Goal: Register for event/course

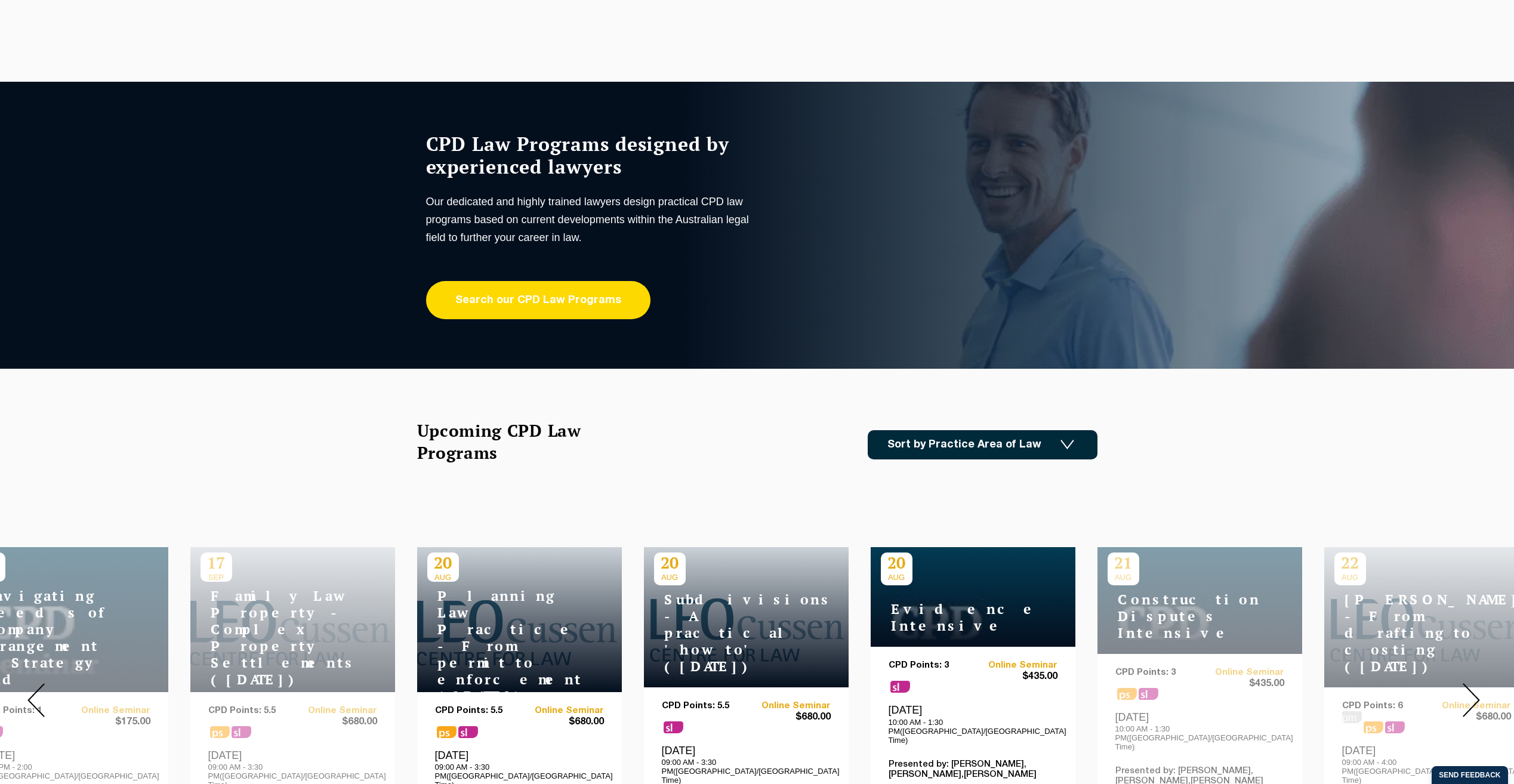
drag, startPoint x: 0, startPoint y: 0, endPoint x: 532, endPoint y: 304, distance: 612.7
click at [532, 304] on link "Search our CPD Law Programs" at bounding box center [539, 300] width 224 height 38
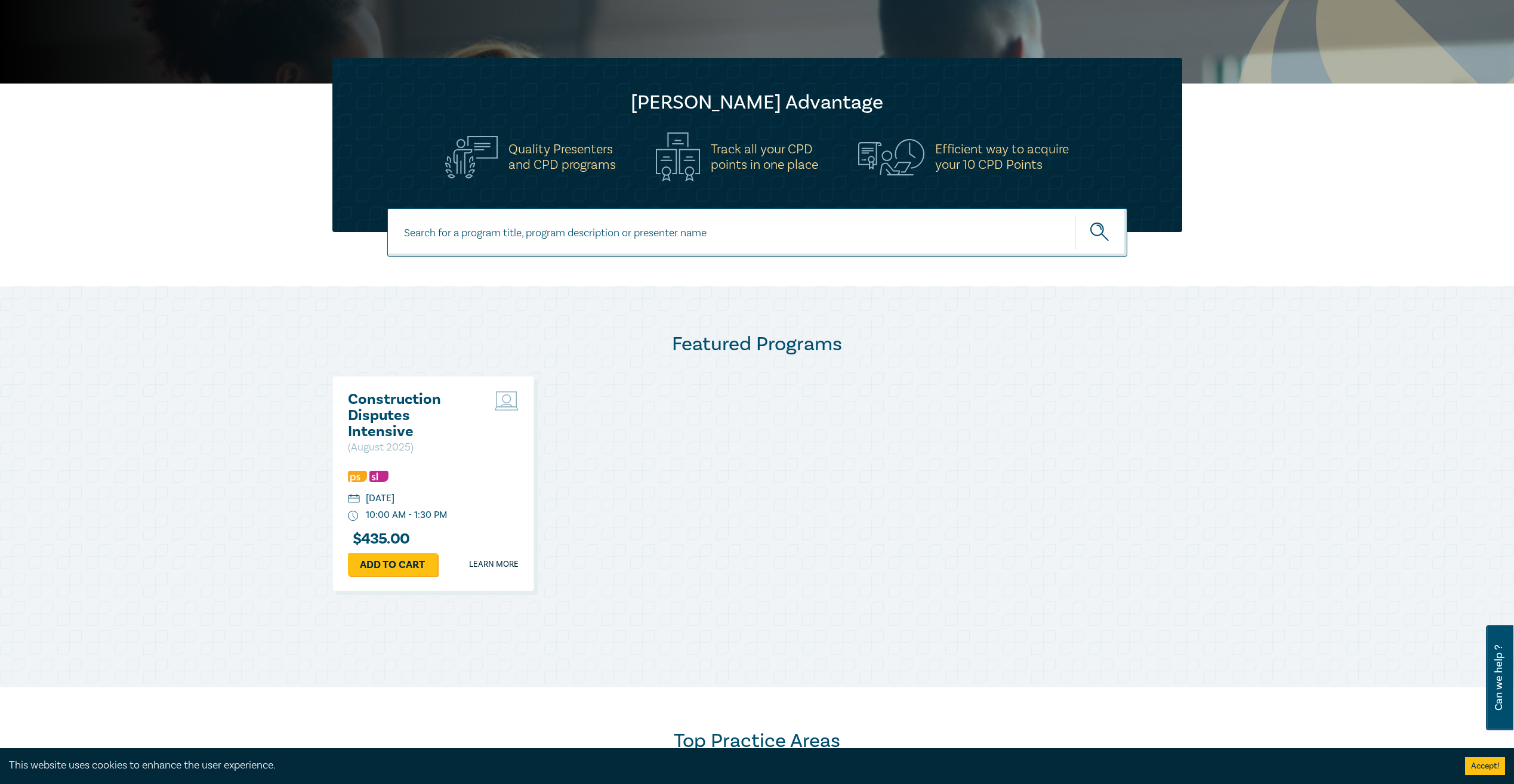
scroll to position [298, 0]
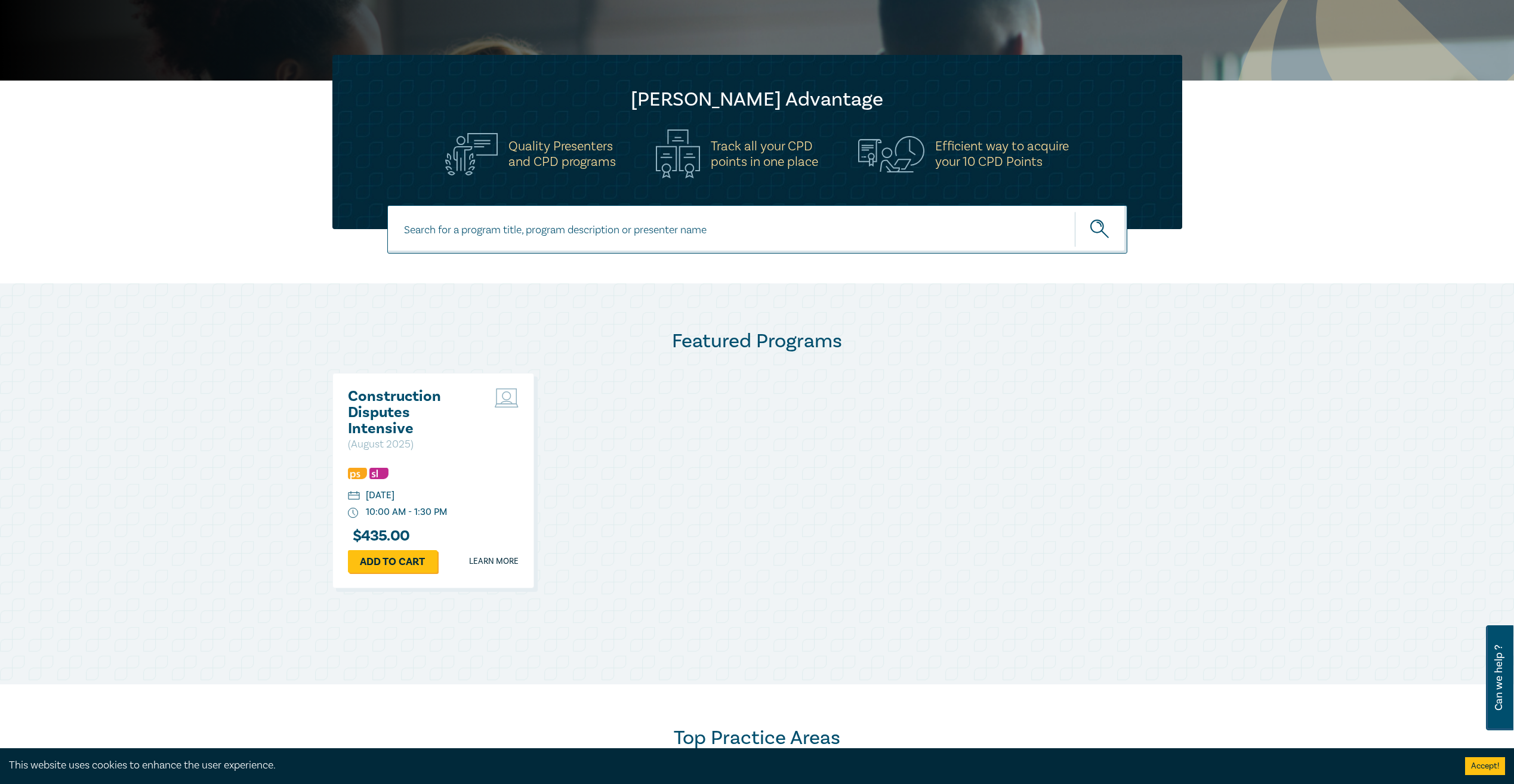
click at [786, 428] on div "Construction Disputes Intensive ( August 2025 ) Thursday, 21 August 2025 10:00 …" at bounding box center [757, 487] width 850 height 229
click at [624, 250] on input at bounding box center [757, 229] width 740 height 49
click at [644, 223] on input at bounding box center [757, 229] width 740 height 49
click at [600, 436] on div "Construction Disputes Intensive ( August 2025 ) Thursday, 21 August 2025 10:00 …" at bounding box center [757, 487] width 850 height 229
